Goal: Transaction & Acquisition: Purchase product/service

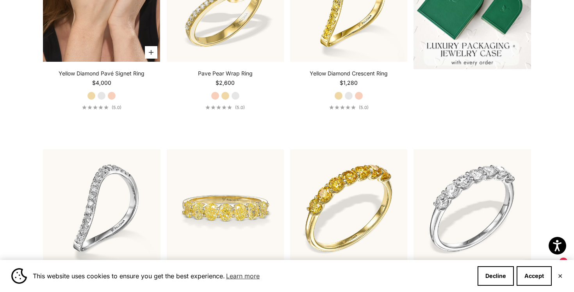
scroll to position [366, 0]
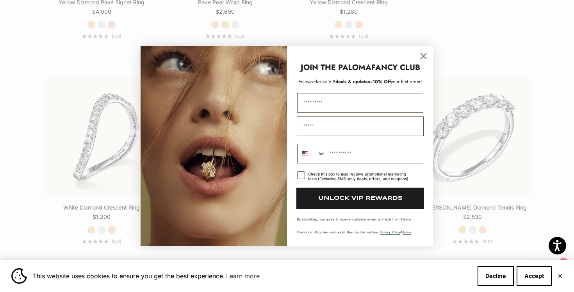
click at [423, 57] on icon "Close dialog" at bounding box center [423, 55] width 5 height 5
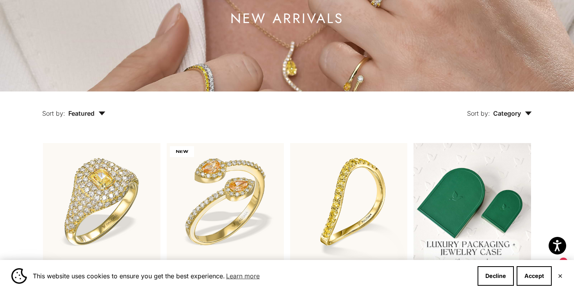
scroll to position [0, 0]
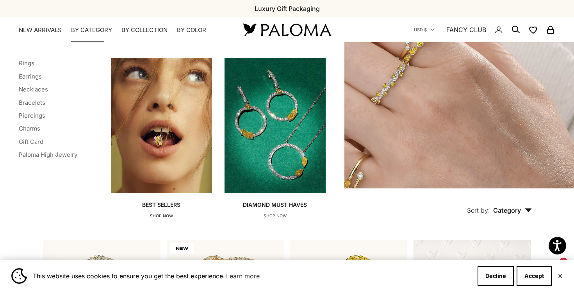
click at [86, 30] on summary "By Category" at bounding box center [91, 30] width 41 height 8
click at [26, 62] on link "Rings" at bounding box center [27, 62] width 16 height 7
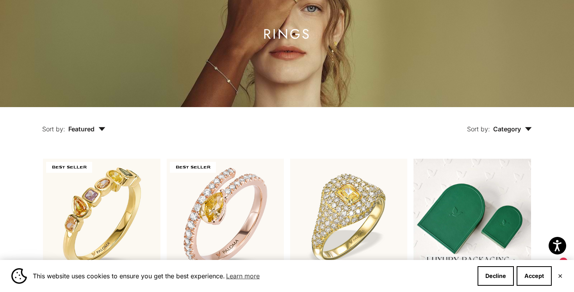
scroll to position [218, 0]
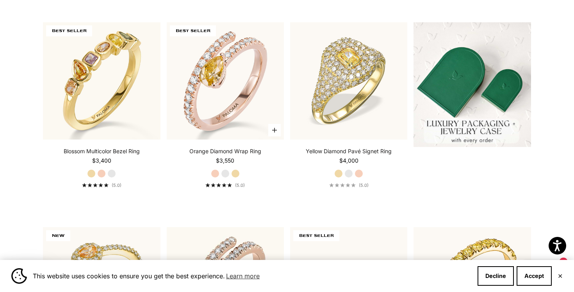
click at [224, 173] on label "White Gold" at bounding box center [225, 173] width 9 height 9
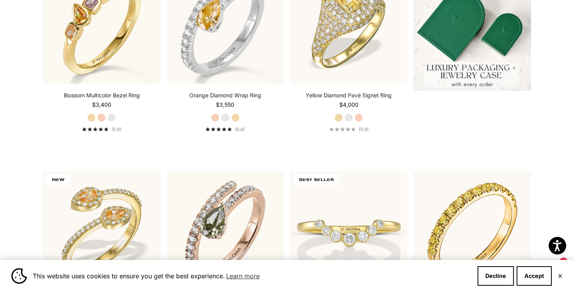
scroll to position [372, 0]
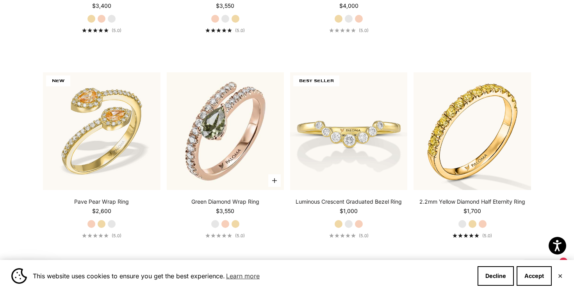
click at [236, 224] on label "Yellow Gold" at bounding box center [235, 224] width 9 height 9
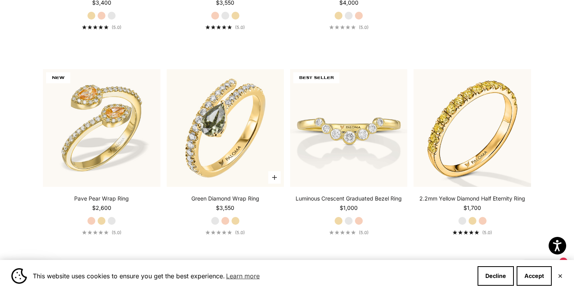
scroll to position [377, 0]
